Goal: Task Accomplishment & Management: Understand process/instructions

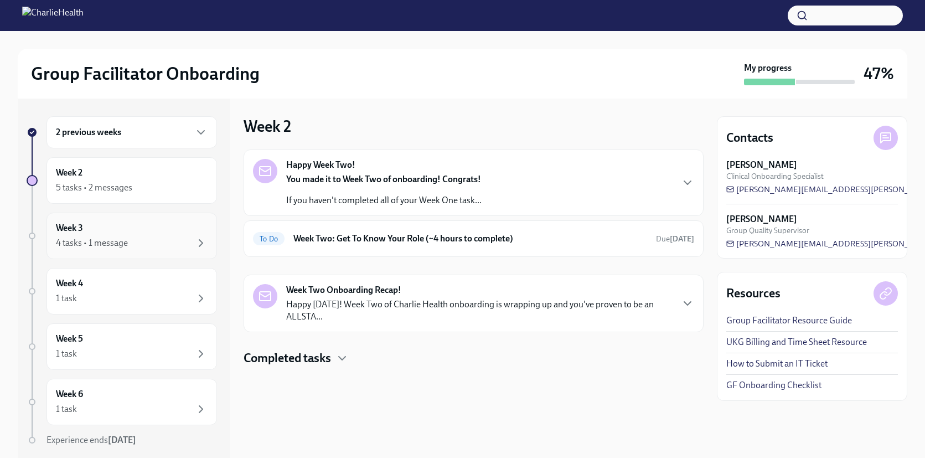
click at [99, 240] on div "4 tasks • 1 message" at bounding box center [92, 243] width 72 height 12
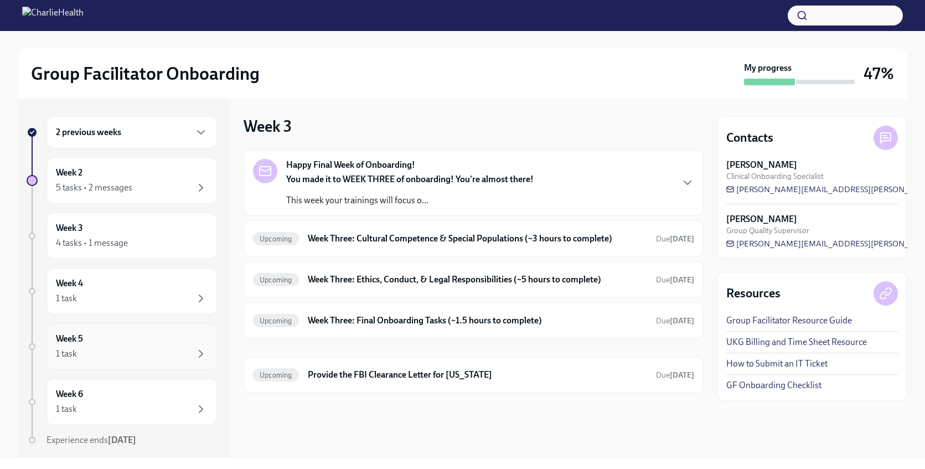
click at [163, 347] on div "1 task" at bounding box center [132, 353] width 152 height 13
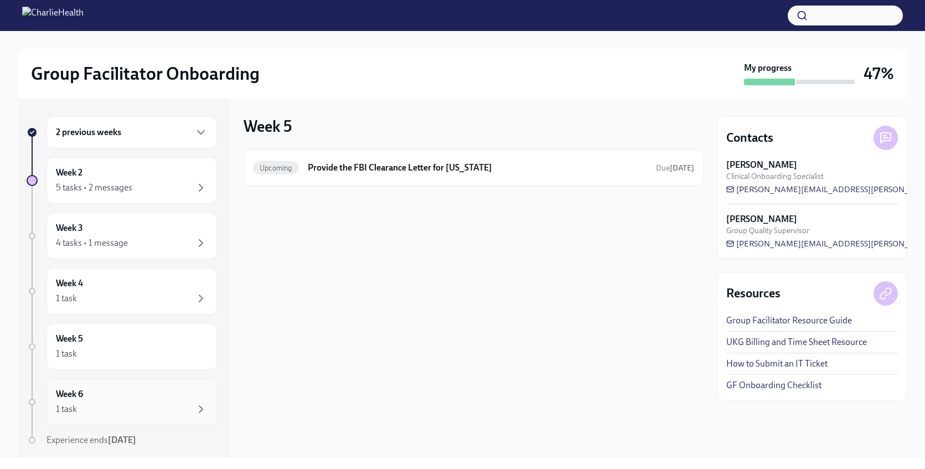
click at [148, 410] on div "1 task" at bounding box center [132, 409] width 152 height 13
click at [169, 281] on div "Week 4 1 task" at bounding box center [132, 291] width 152 height 28
click at [171, 238] on div "4 tasks • 1 message" at bounding box center [132, 242] width 152 height 13
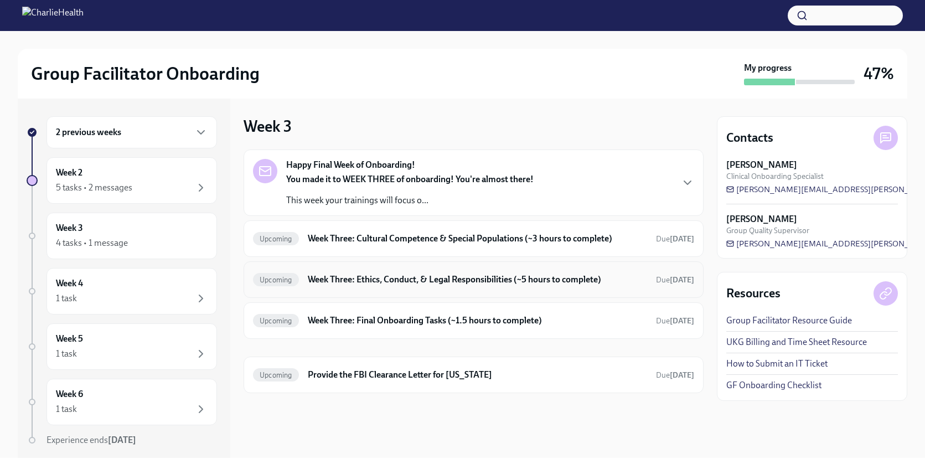
click at [464, 285] on h6 "Week Three: Ethics, Conduct, & Legal Responsibilities (~5 hours to complete)" at bounding box center [477, 280] width 339 height 12
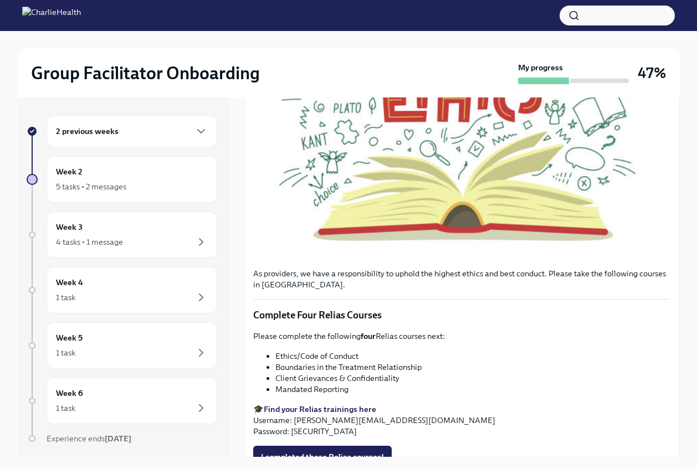
scroll to position [299, 0]
